Goal: Information Seeking & Learning: Learn about a topic

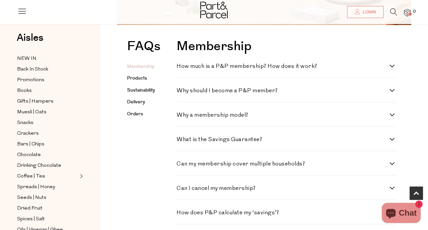
click at [238, 66] on h4 "How much is a P&P membership? How does it work?" at bounding box center [282, 66] width 213 height 6
click at [181, 66] on work\? "How much is a P&P membership? How does it work?" at bounding box center [178, 65] width 4 height 4
checkbox work\? "true"
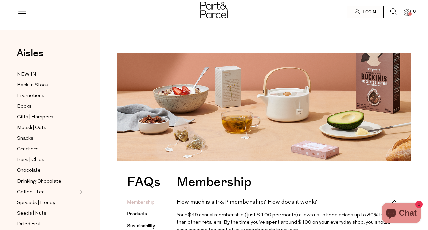
click at [215, 11] on img at bounding box center [213, 10] width 27 height 17
